Goal: Use online tool/utility: Use online tool/utility

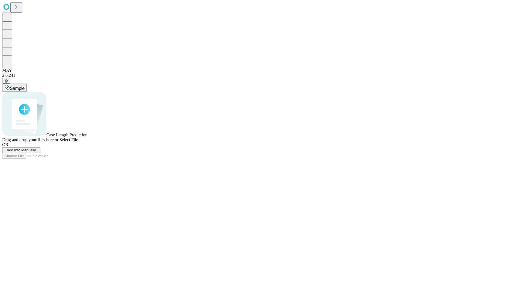
click at [78, 142] on span "Select File" at bounding box center [68, 139] width 19 height 5
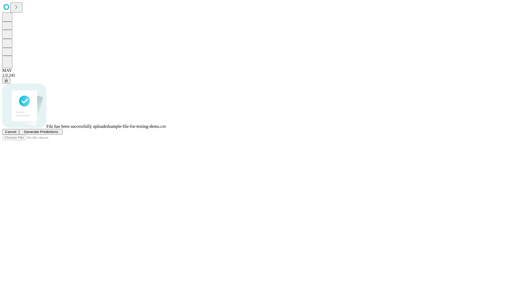
click at [58, 134] on span "Generate Predictions" at bounding box center [41, 132] width 34 height 4
